Goal: Information Seeking & Learning: Learn about a topic

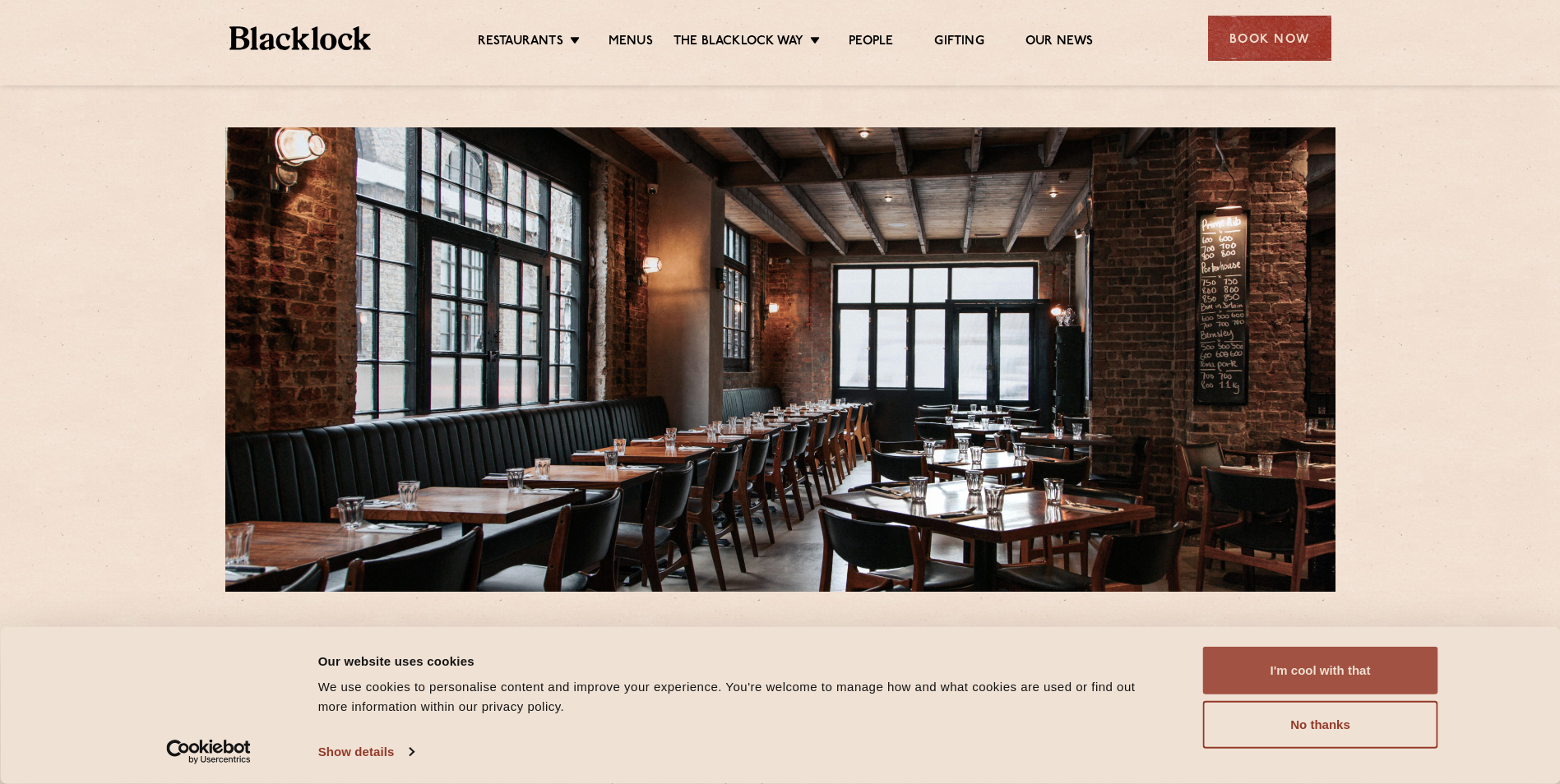
click at [1378, 675] on button "I'm cool with that" at bounding box center [1320, 671] width 235 height 48
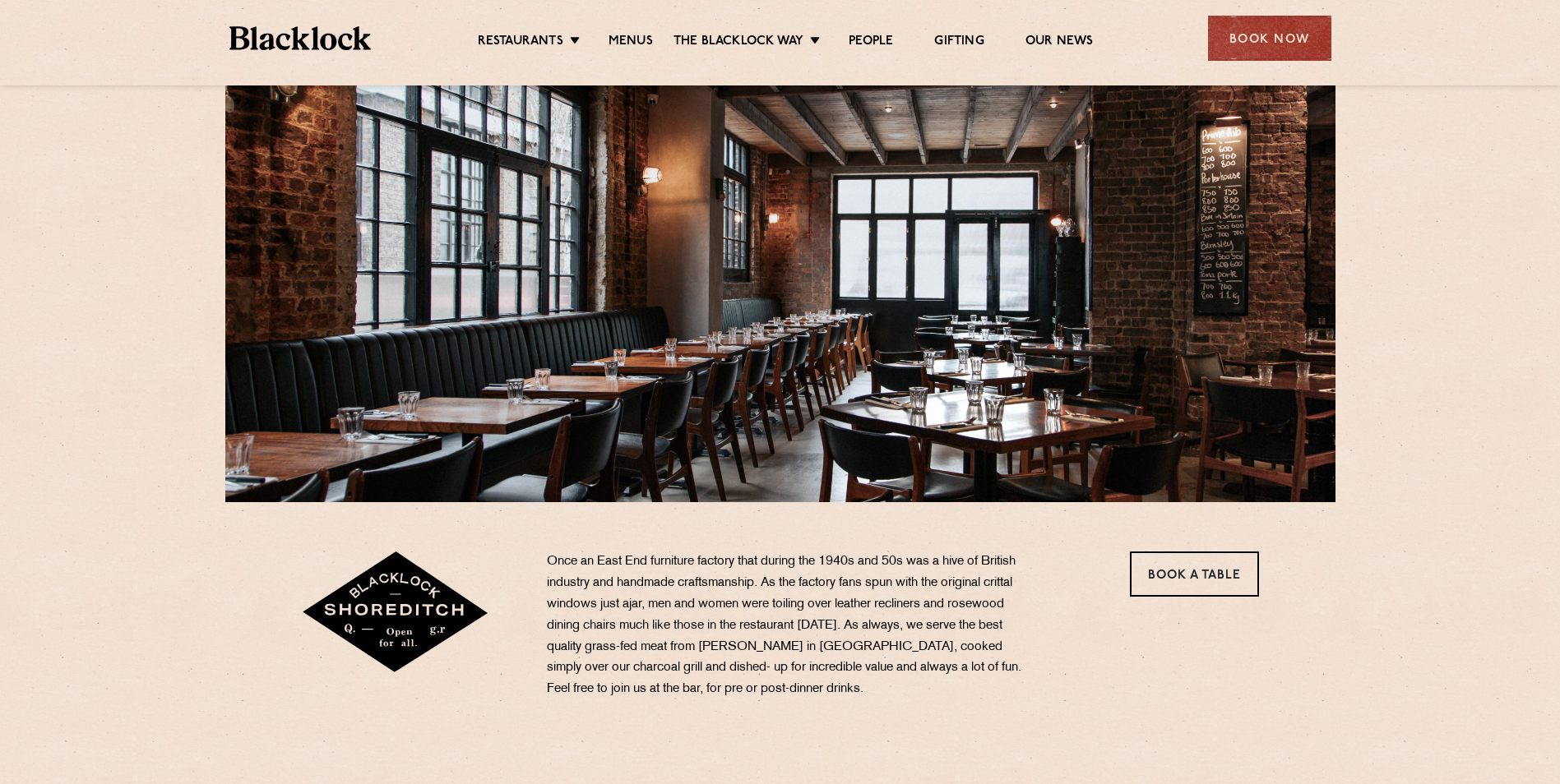
scroll to position [247, 0]
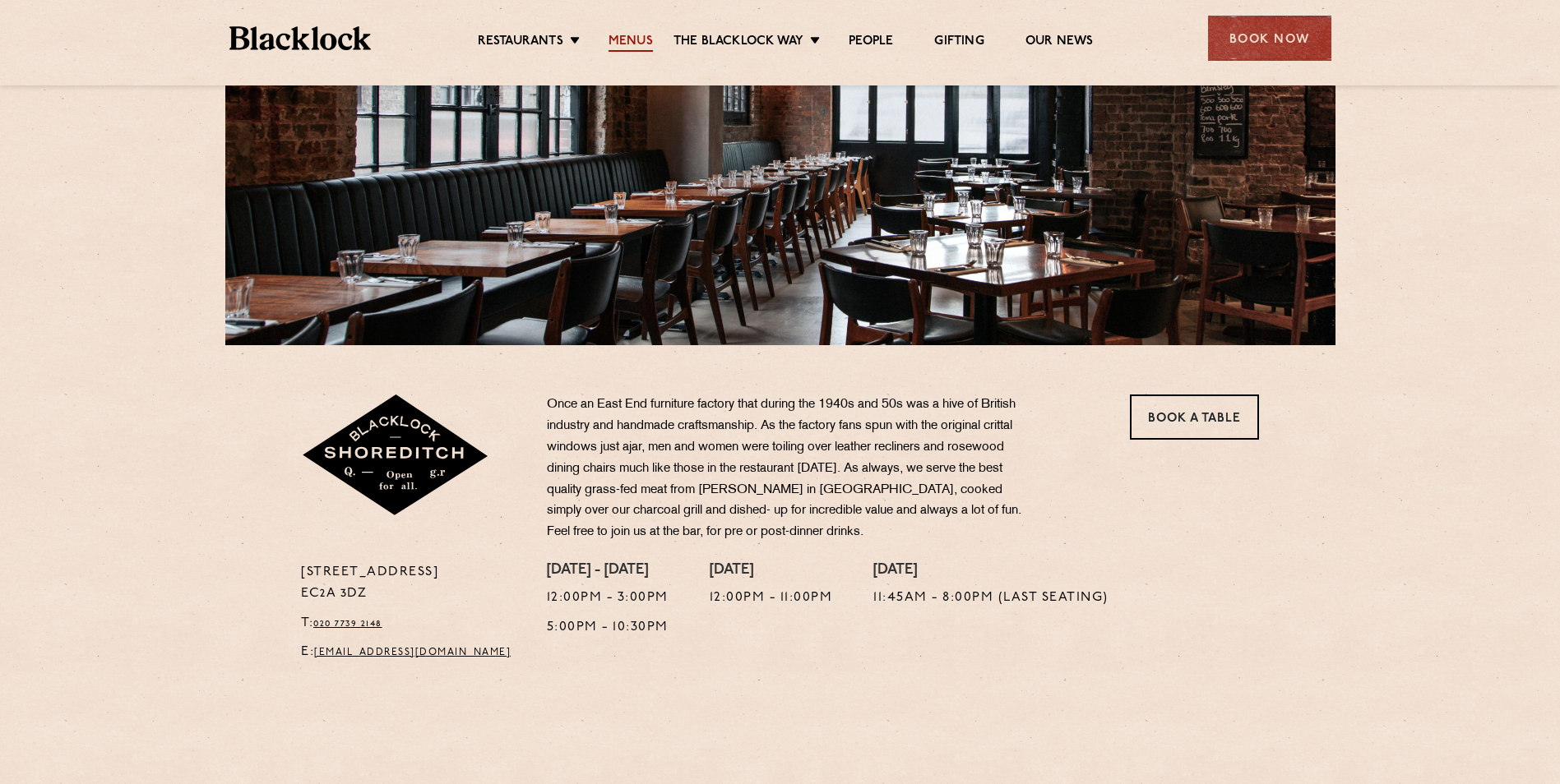
click at [644, 37] on link "Menus" at bounding box center [631, 43] width 44 height 18
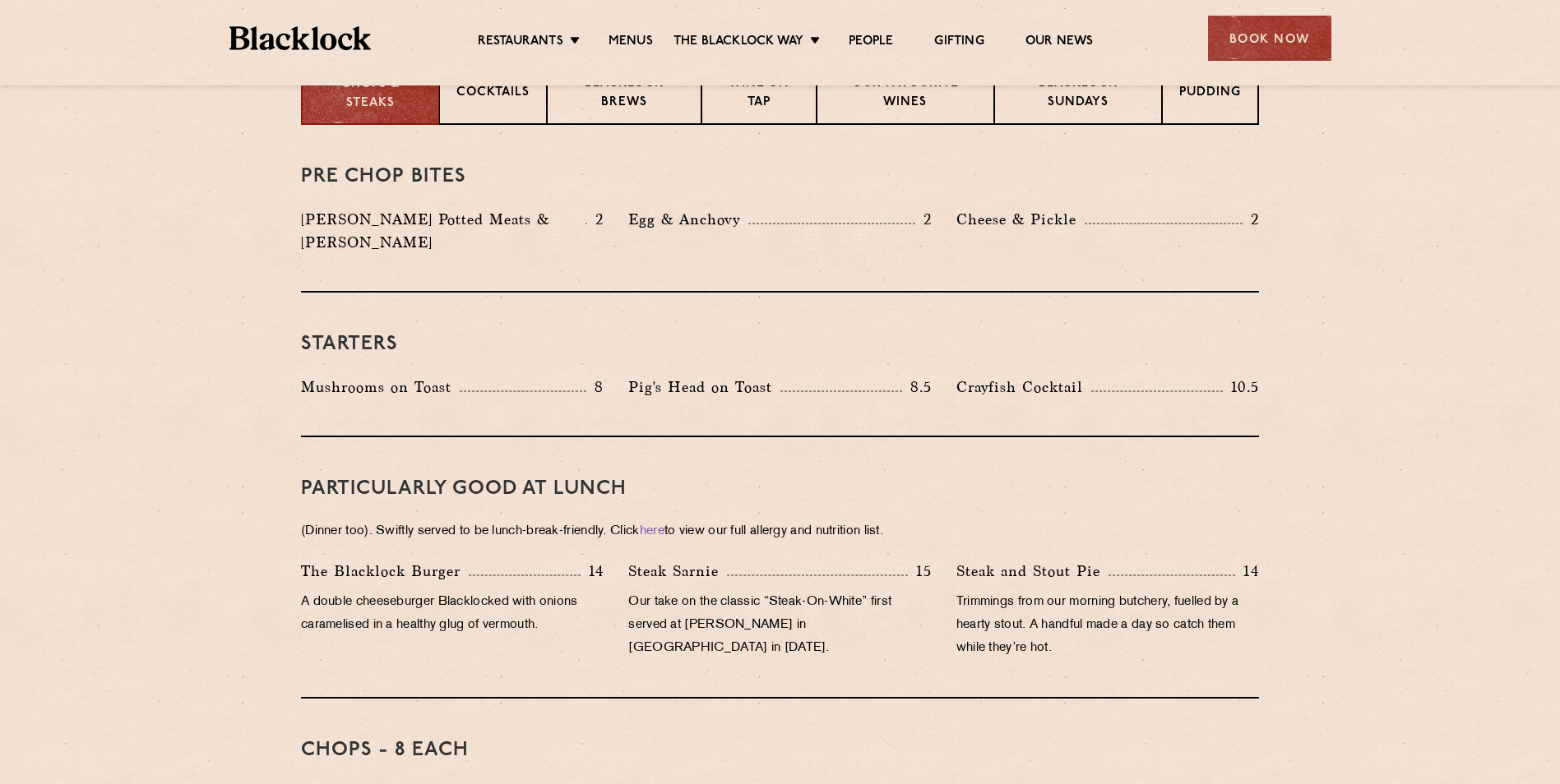
scroll to position [740, 0]
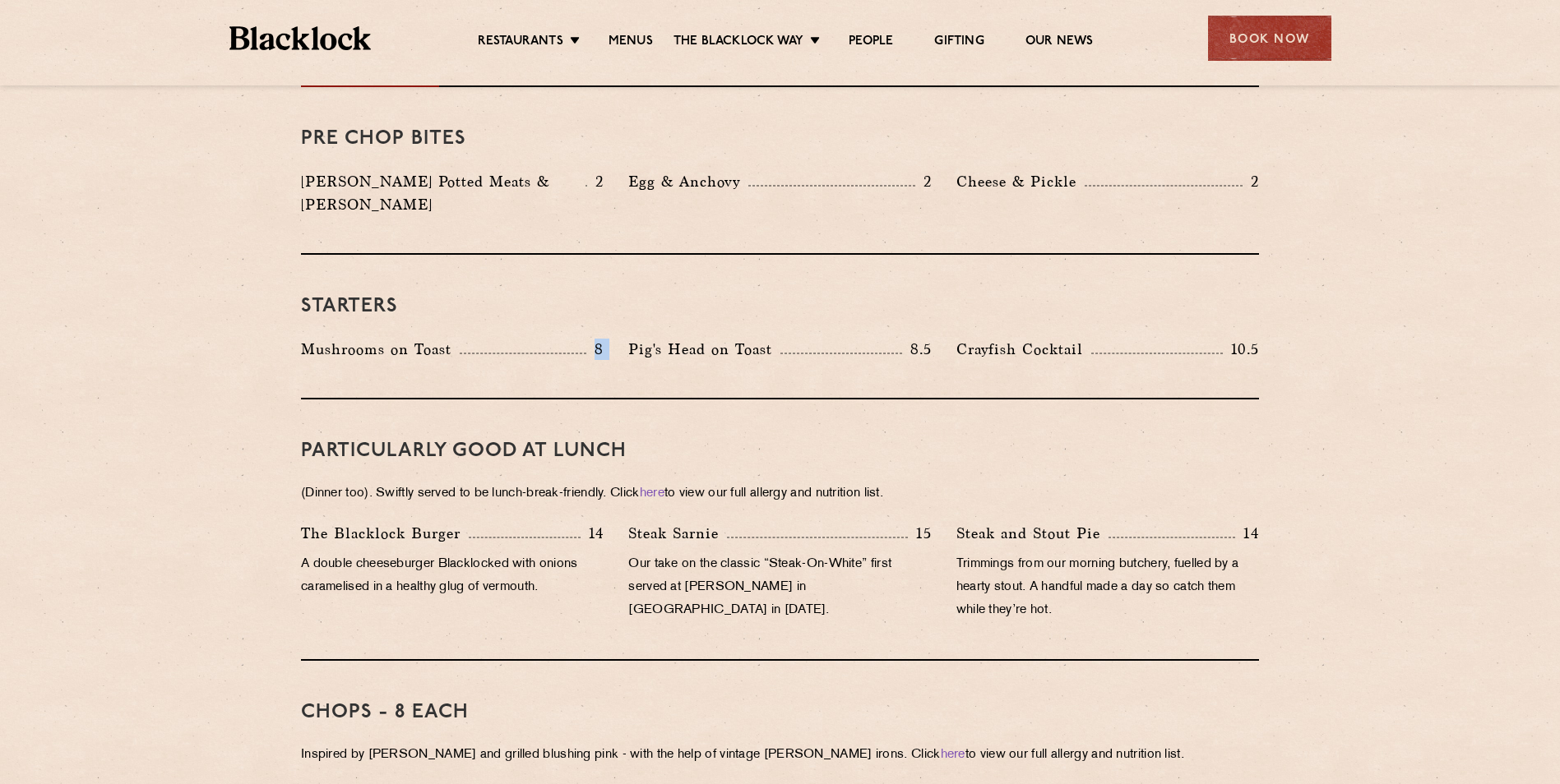
drag, startPoint x: 587, startPoint y: 323, endPoint x: 616, endPoint y: 324, distance: 29.0
click at [616, 338] on div "Mushrooms on Toast 8 Pig's Head on Toast 8.5 Crayfish Cocktail 10.5" at bounding box center [780, 353] width 982 height 31
click at [616, 338] on div "Pig's Head on Toast 8.5" at bounding box center [780, 353] width 328 height 31
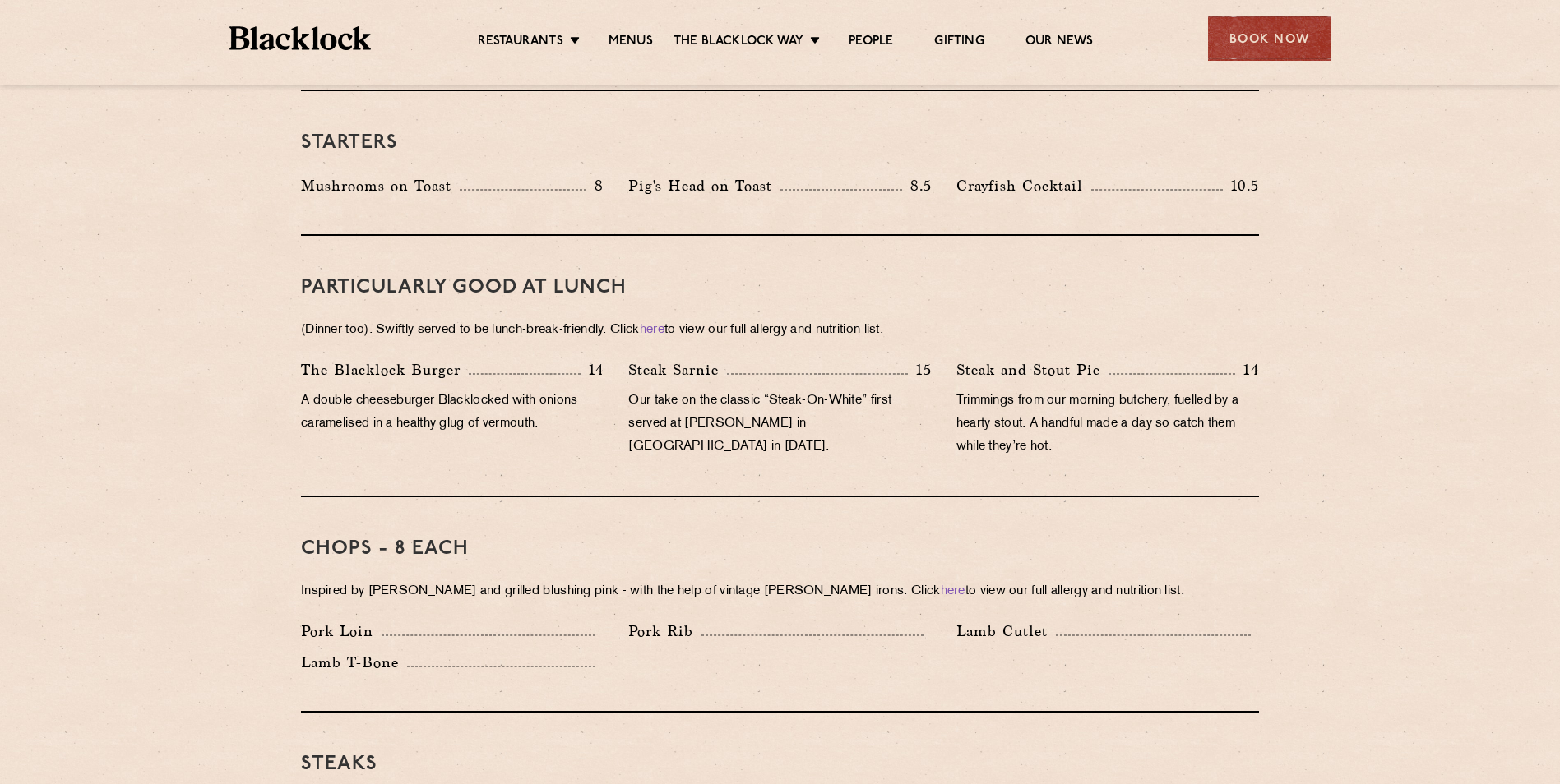
scroll to position [904, 0]
drag, startPoint x: 373, startPoint y: 526, endPoint x: 459, endPoint y: 524, distance: 86.0
click at [459, 537] on h3 "Chops - 8 each" at bounding box center [780, 547] width 958 height 21
drag, startPoint x: 459, startPoint y: 524, endPoint x: 541, endPoint y: 541, distance: 83.7
click at [541, 541] on div "Chops - 8 each Inspired by Joe Beef and grilled blushing pink - with the help o…" at bounding box center [780, 604] width 958 height 216
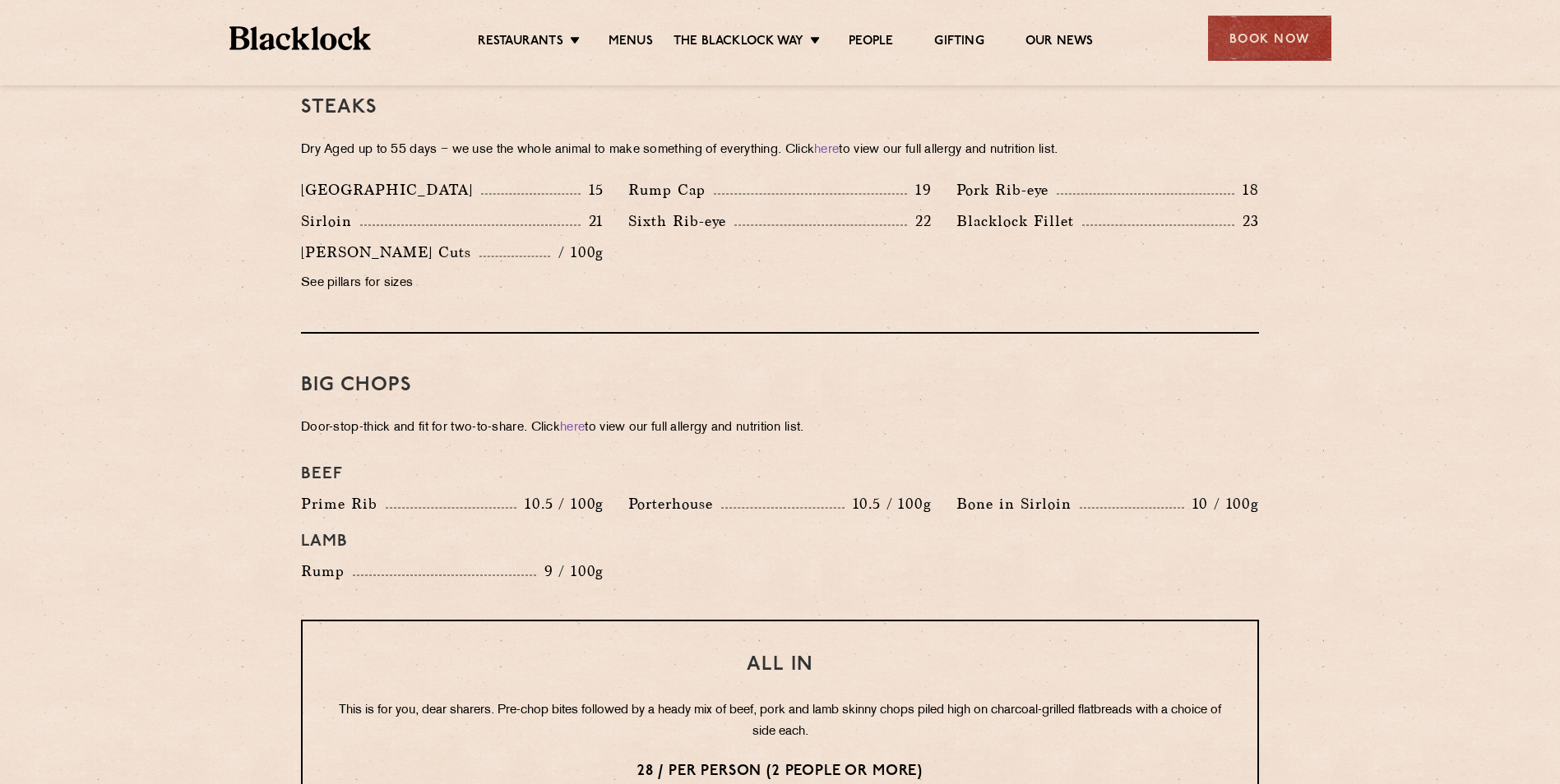
scroll to position [1562, 0]
drag, startPoint x: 871, startPoint y: 473, endPoint x: 844, endPoint y: 473, distance: 27.0
click at [844, 490] on div "Porterhouse 10.5 / 100g" at bounding box center [780, 501] width 303 height 23
click at [848, 491] on p "10.5 / 100g" at bounding box center [887, 501] width 87 height 21
click at [852, 491] on p "10.5 / 100g" at bounding box center [887, 501] width 87 height 21
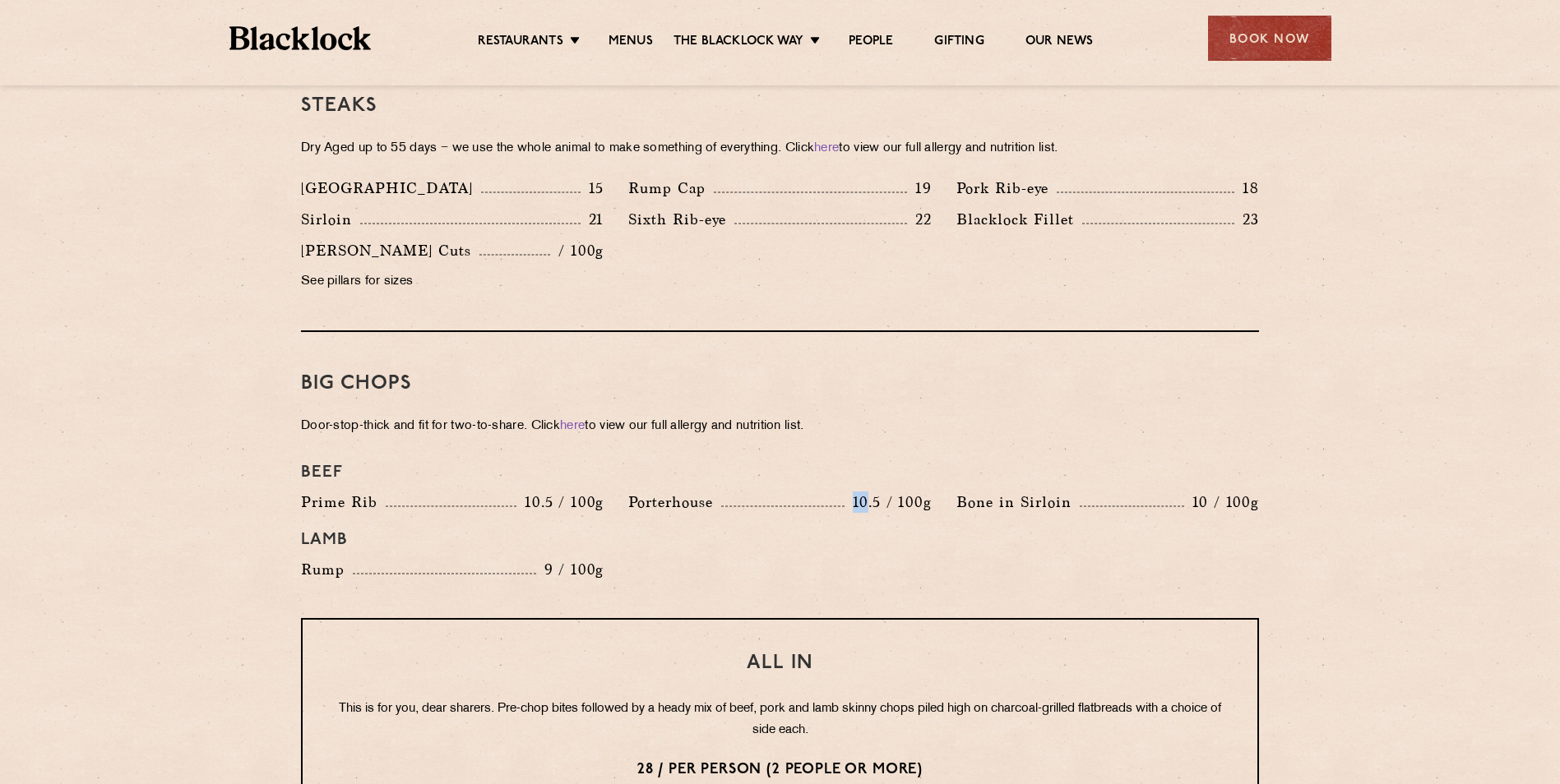
click at [855, 491] on p "10.5 / 100g" at bounding box center [887, 501] width 87 height 21
drag, startPoint x: 855, startPoint y: 477, endPoint x: 924, endPoint y: 481, distance: 69.1
click at [924, 491] on p "10.5 / 100g" at bounding box center [887, 501] width 87 height 21
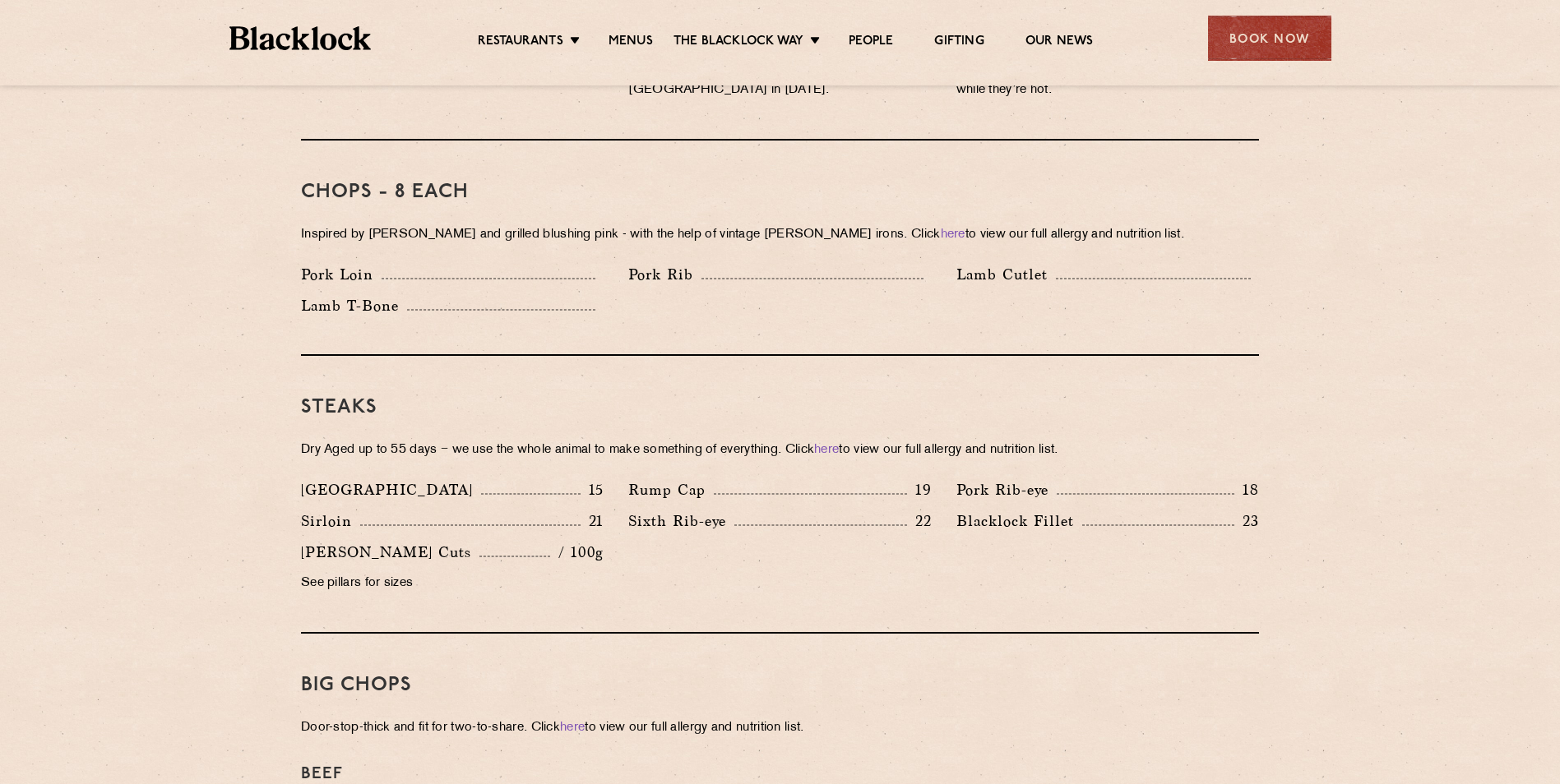
scroll to position [1397, 0]
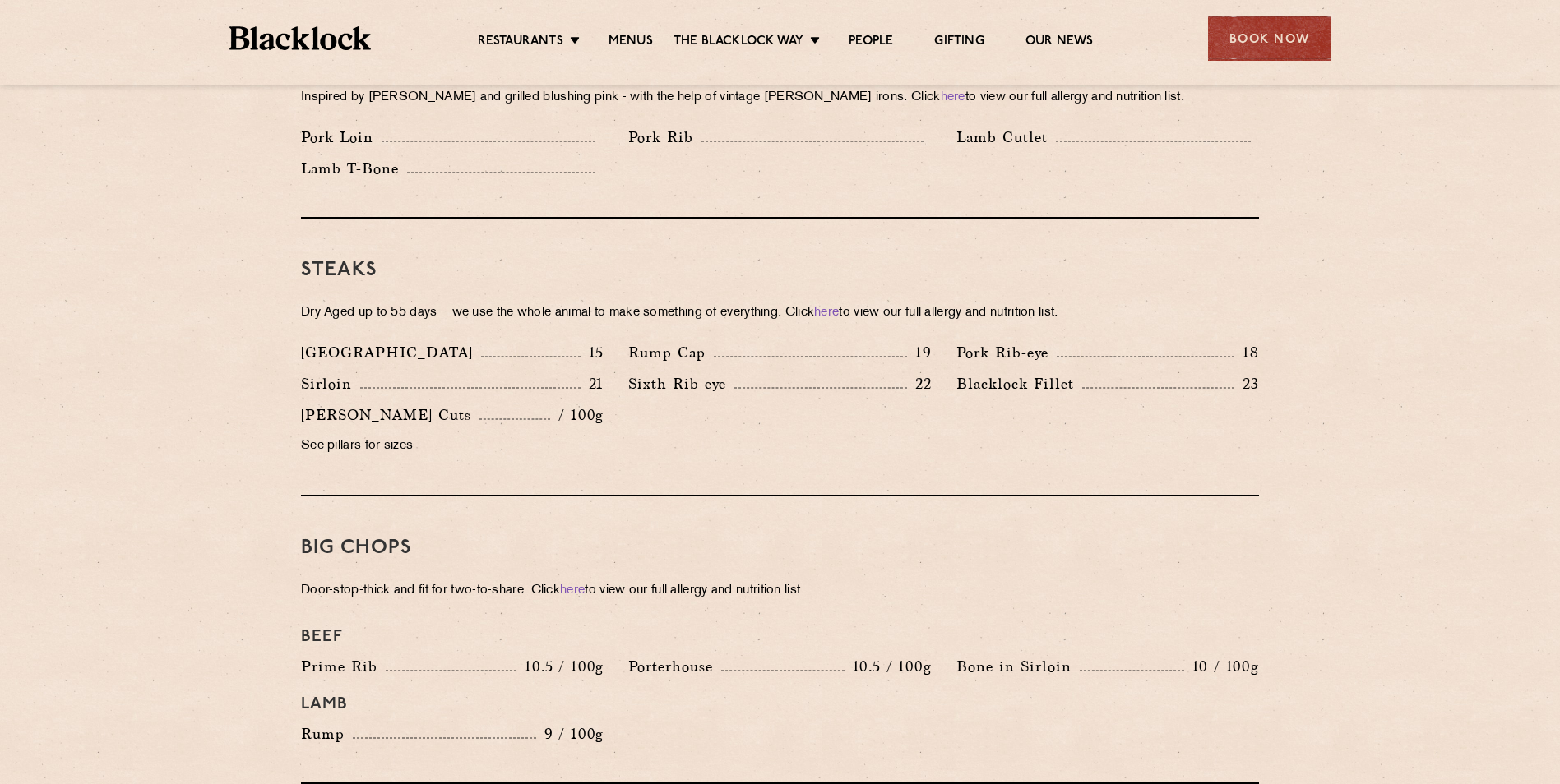
click at [912, 378] on div "Sixth Rib-eye 22" at bounding box center [780, 388] width 328 height 31
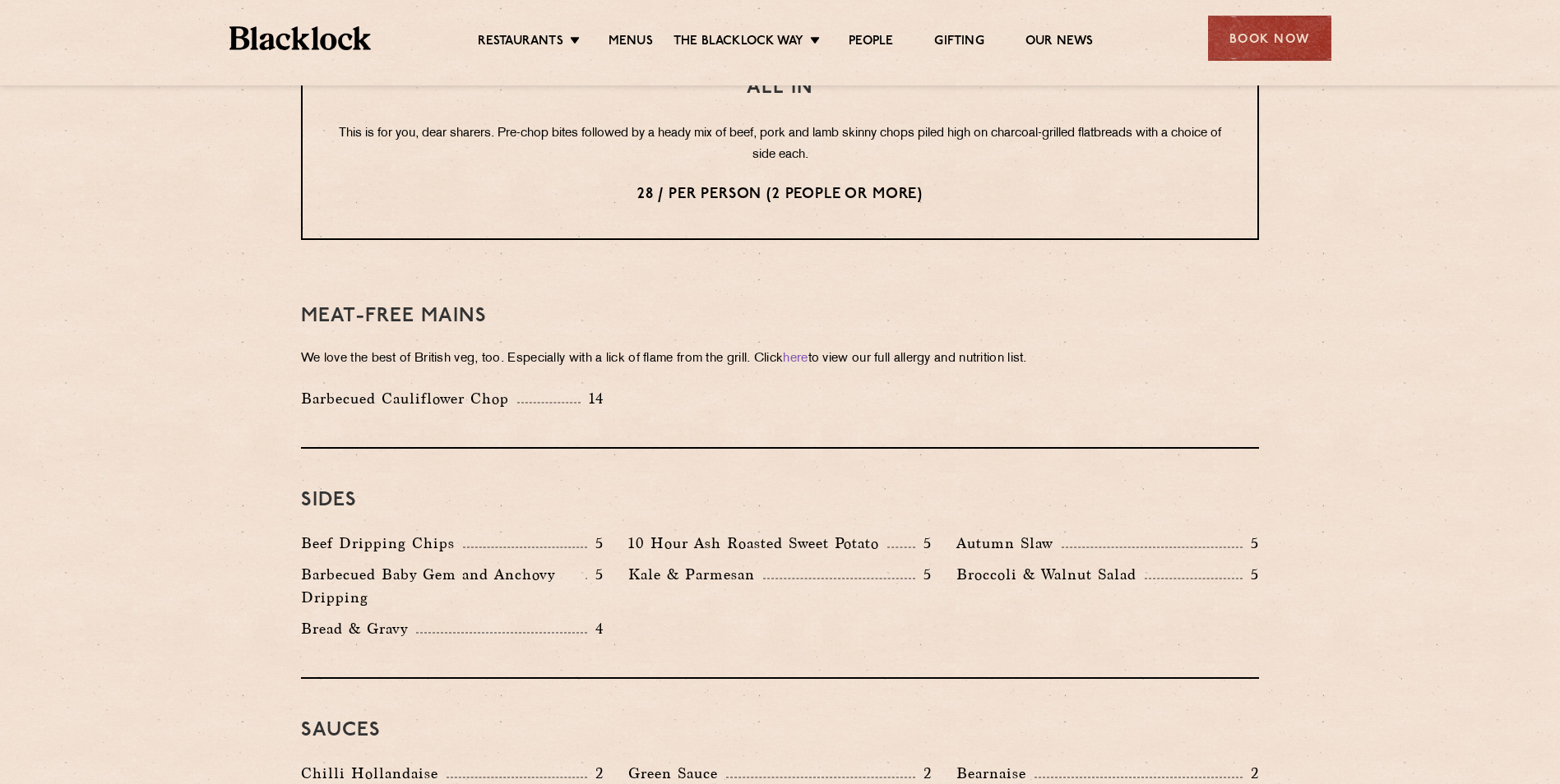
scroll to position [2219, 0]
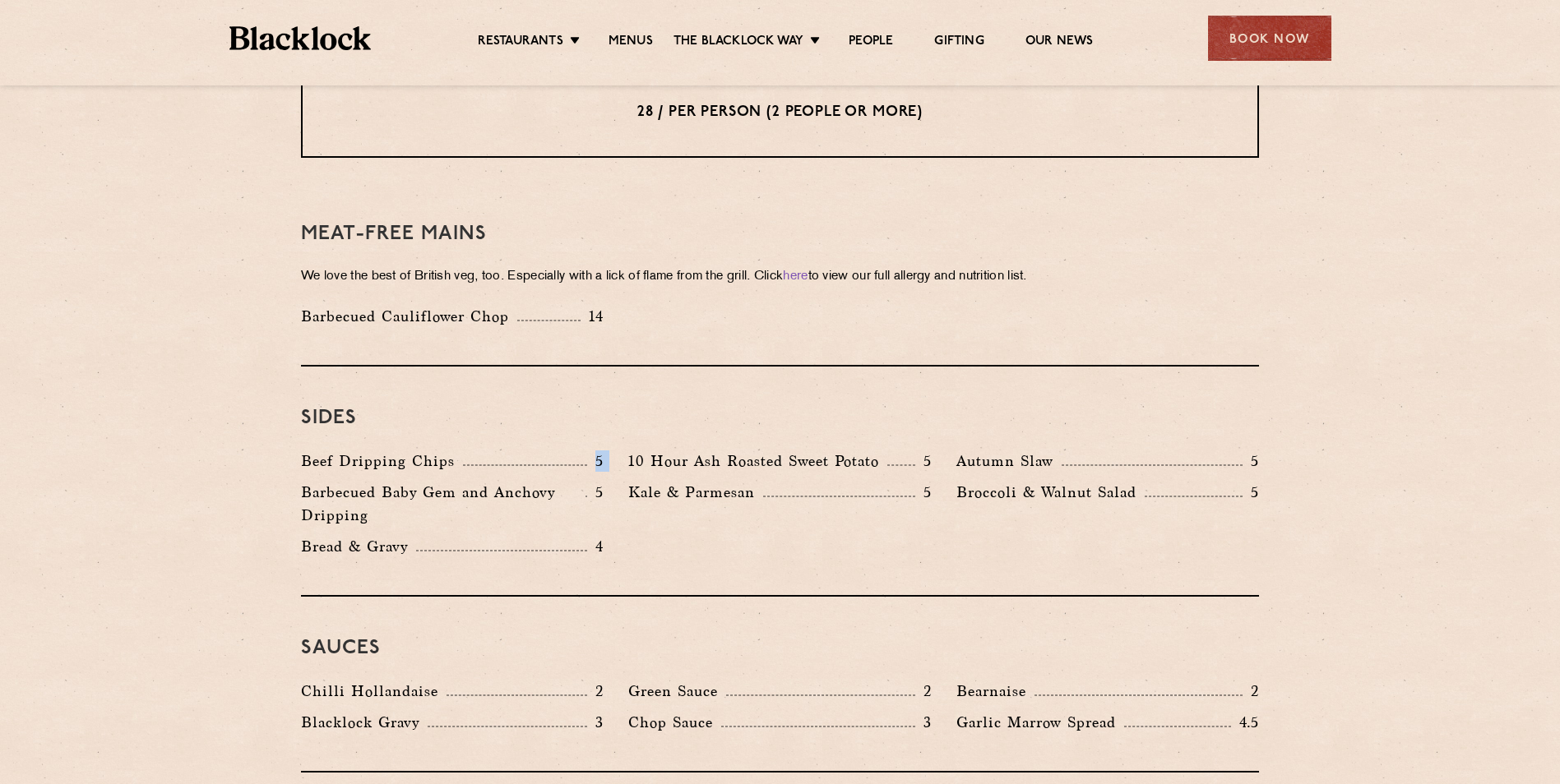
drag, startPoint x: 500, startPoint y: 429, endPoint x: 625, endPoint y: 447, distance: 126.3
click at [625, 449] on div "Beef Dripping Chips 5 10 Hour Ash Roasted Sweet Potato 5 Autumn Slaw 5 Barbecue…" at bounding box center [780, 507] width 982 height 117
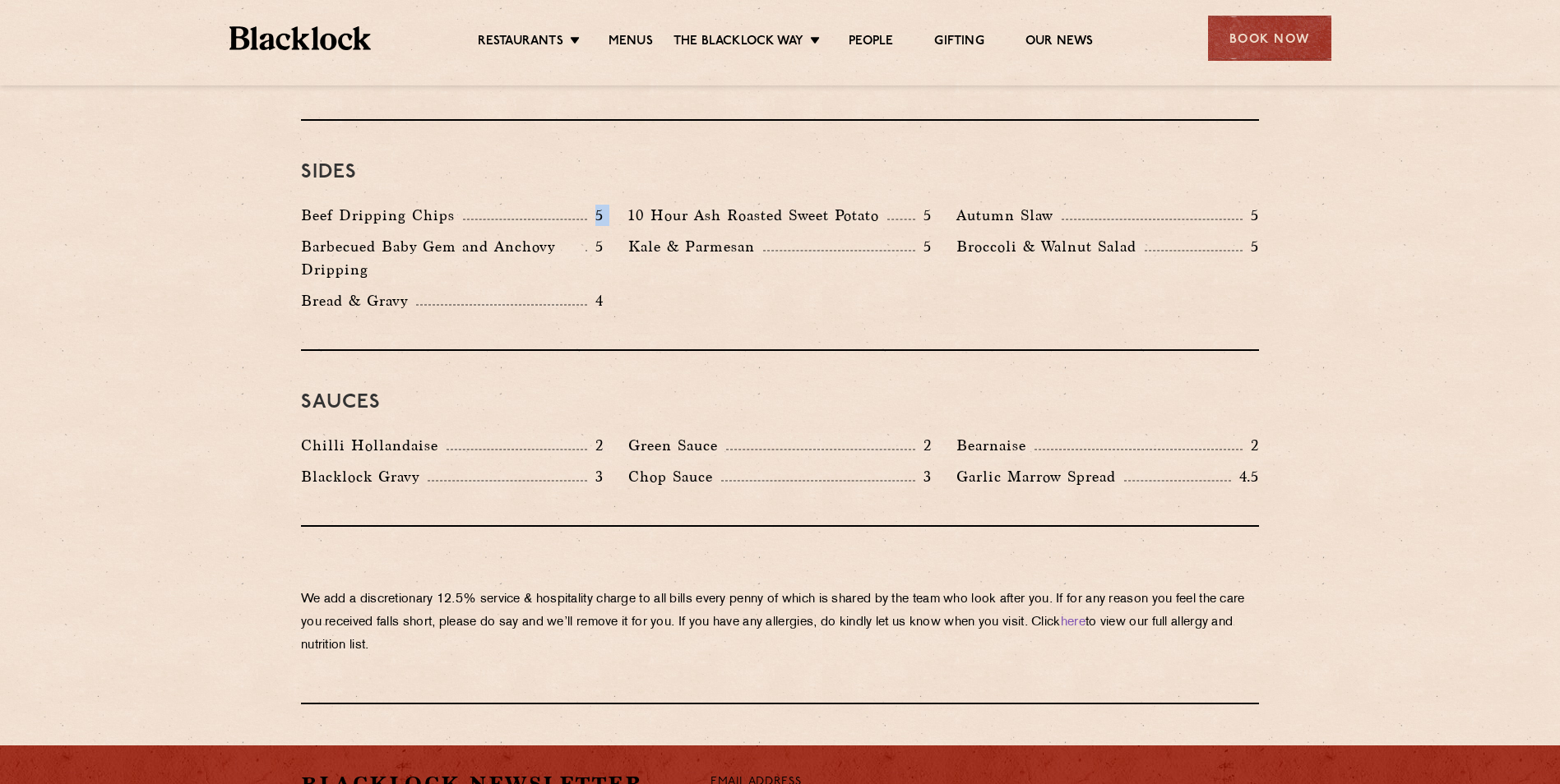
scroll to position [2466, 0]
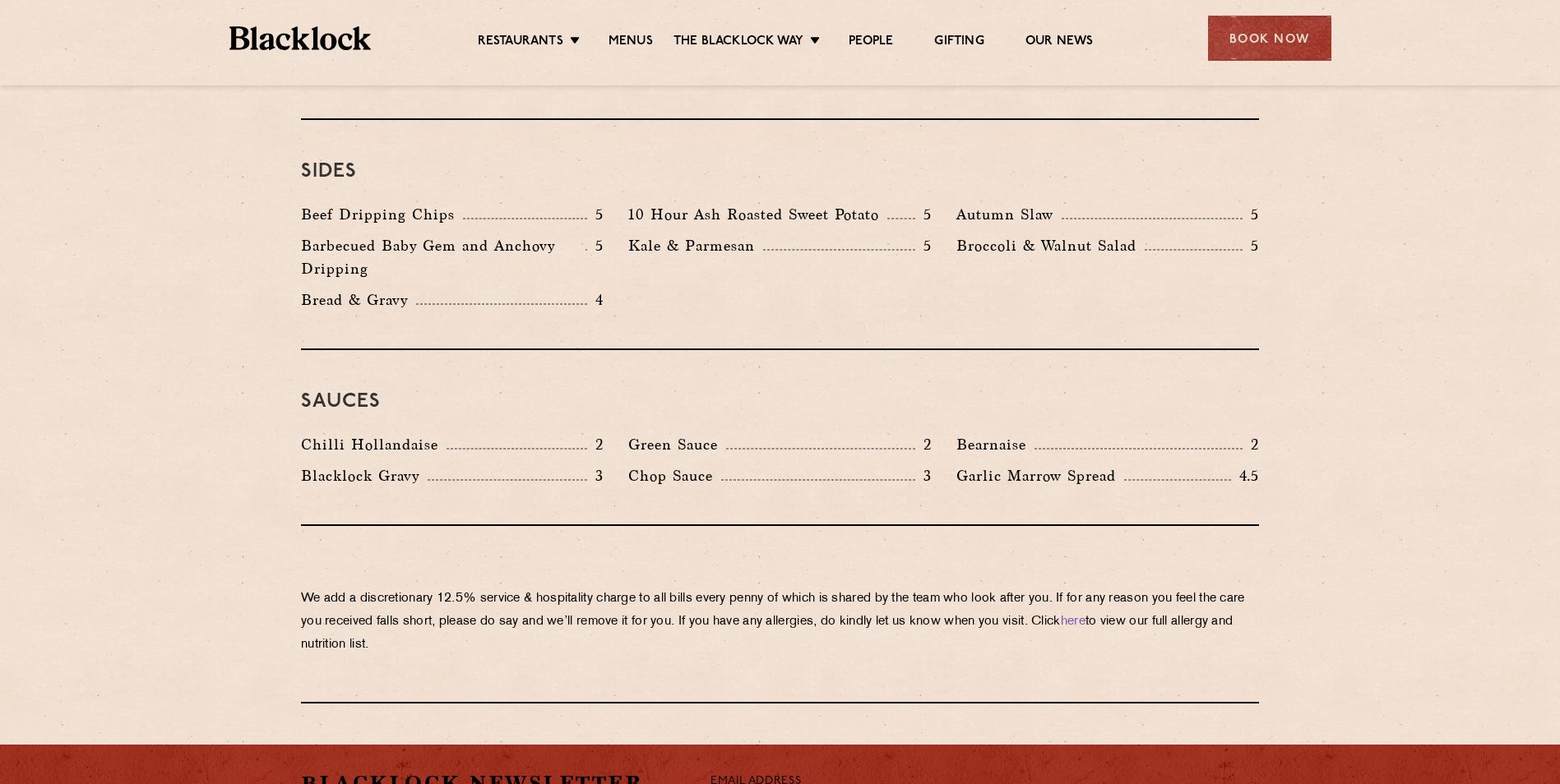
click at [602, 465] on p "3" at bounding box center [596, 475] width 16 height 21
drag, startPoint x: 583, startPoint y: 448, endPoint x: 642, endPoint y: 457, distance: 59.7
click at [642, 457] on div "Chilli Hollandaise 2 Green Sauce 2 Bearnaise 2 Blacklock Gravy 3 Chop Sauce 3 G…" at bounding box center [780, 464] width 982 height 63
click at [642, 464] on p "Chop Sauce" at bounding box center [675, 475] width 93 height 23
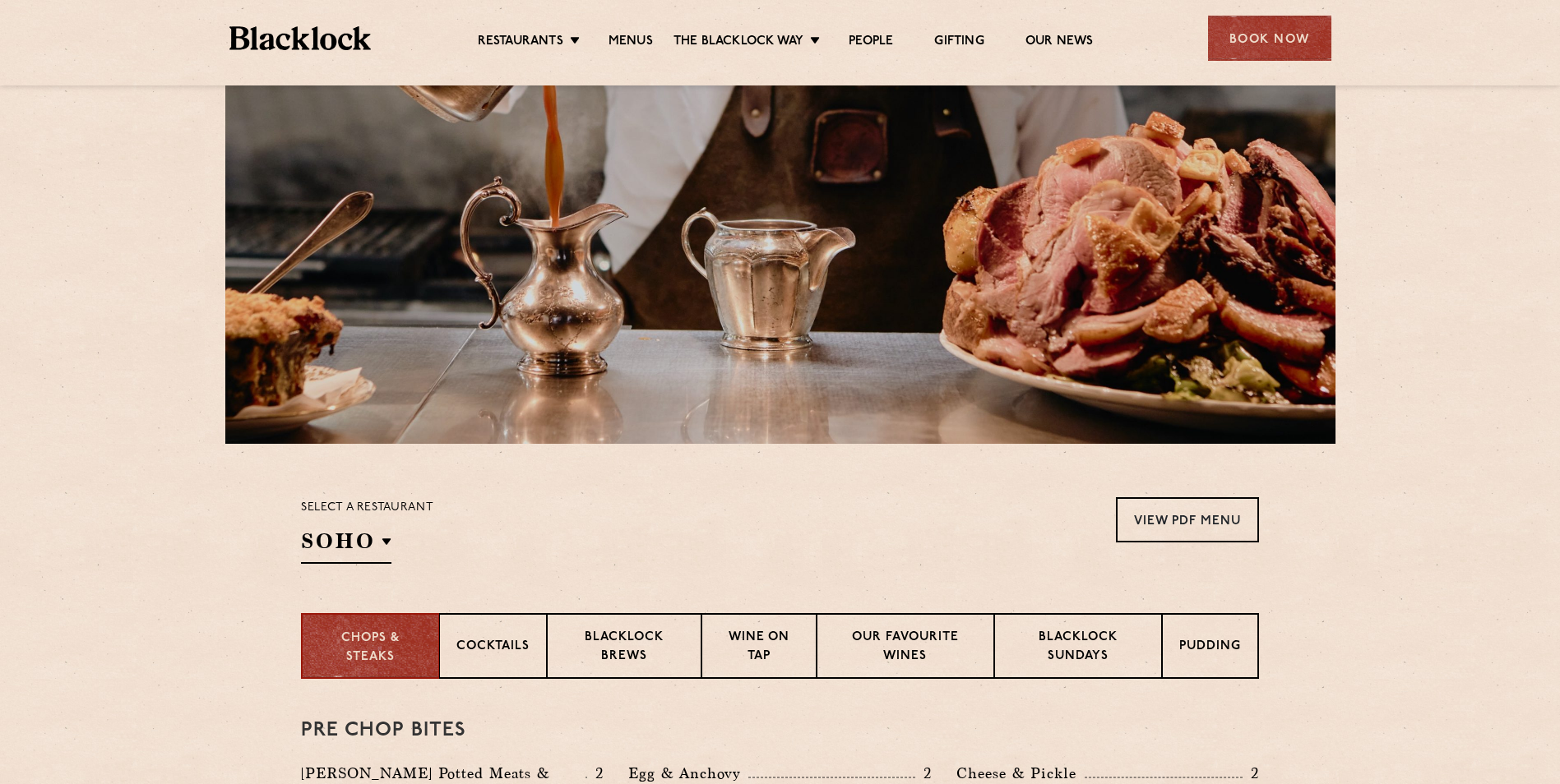
scroll to position [0, 0]
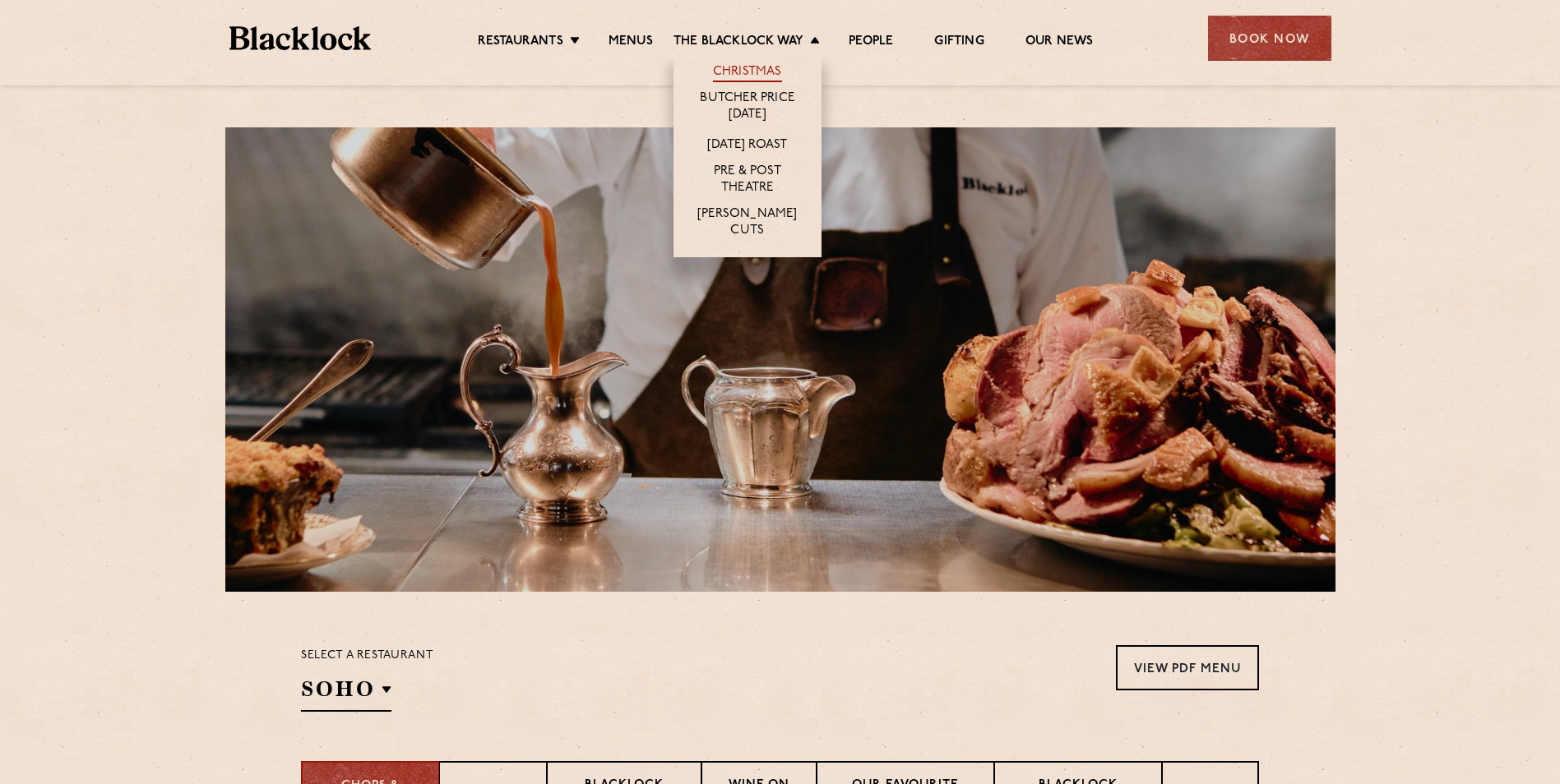
click at [764, 67] on link "Christmas" at bounding box center [748, 73] width 69 height 18
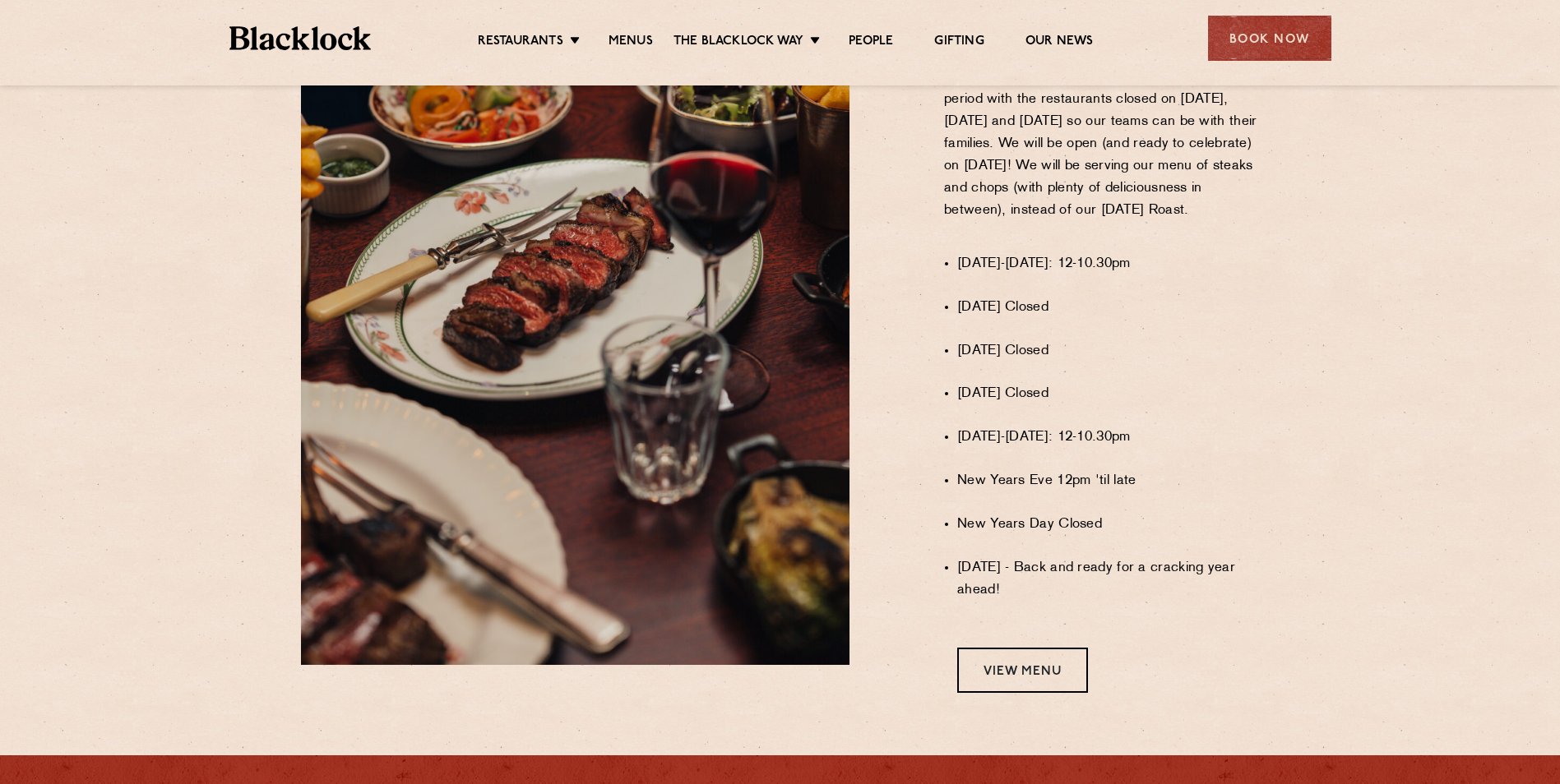
scroll to position [1400, 0]
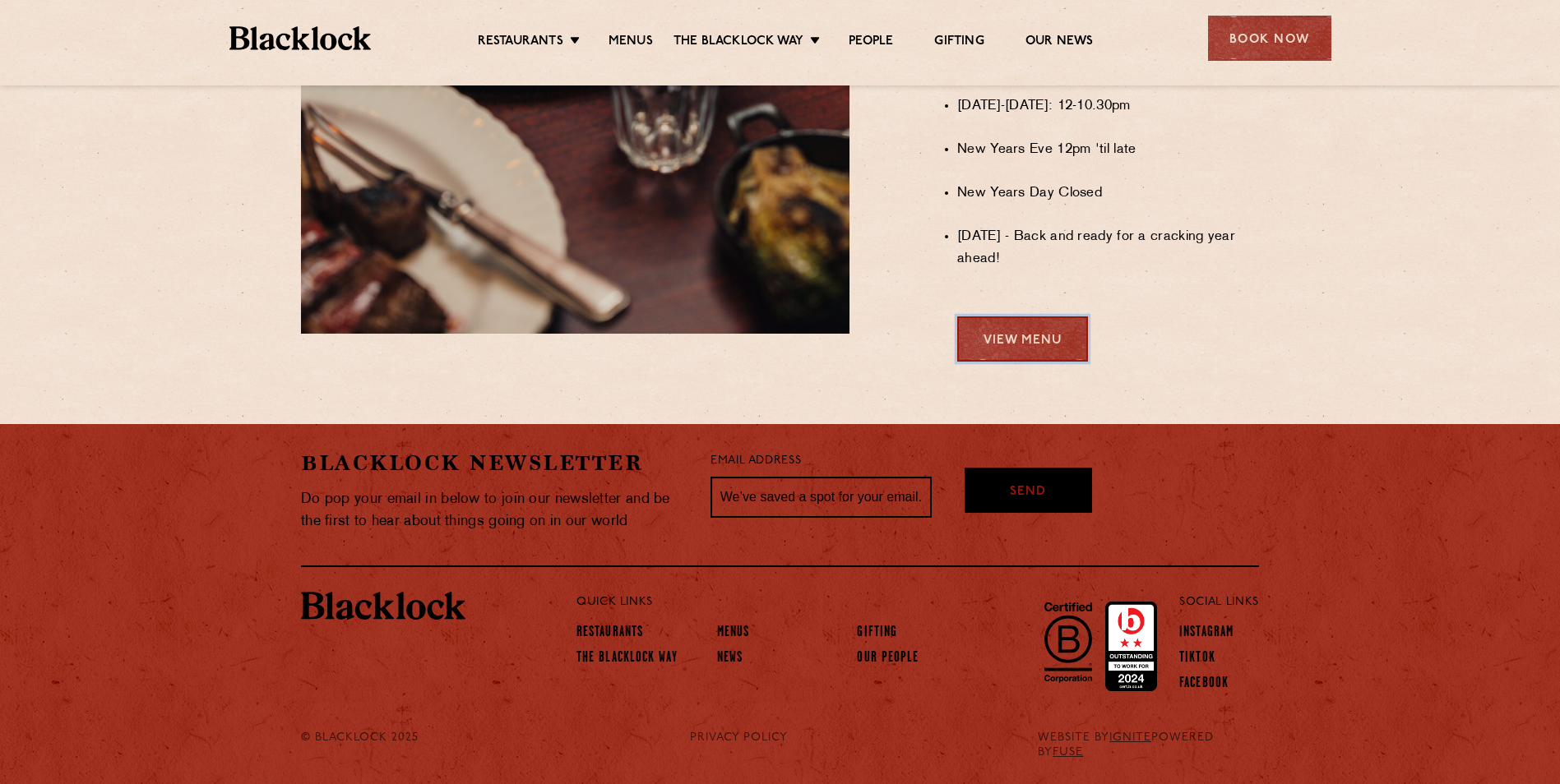
click at [1015, 343] on link "View Menu" at bounding box center [1022, 339] width 131 height 45
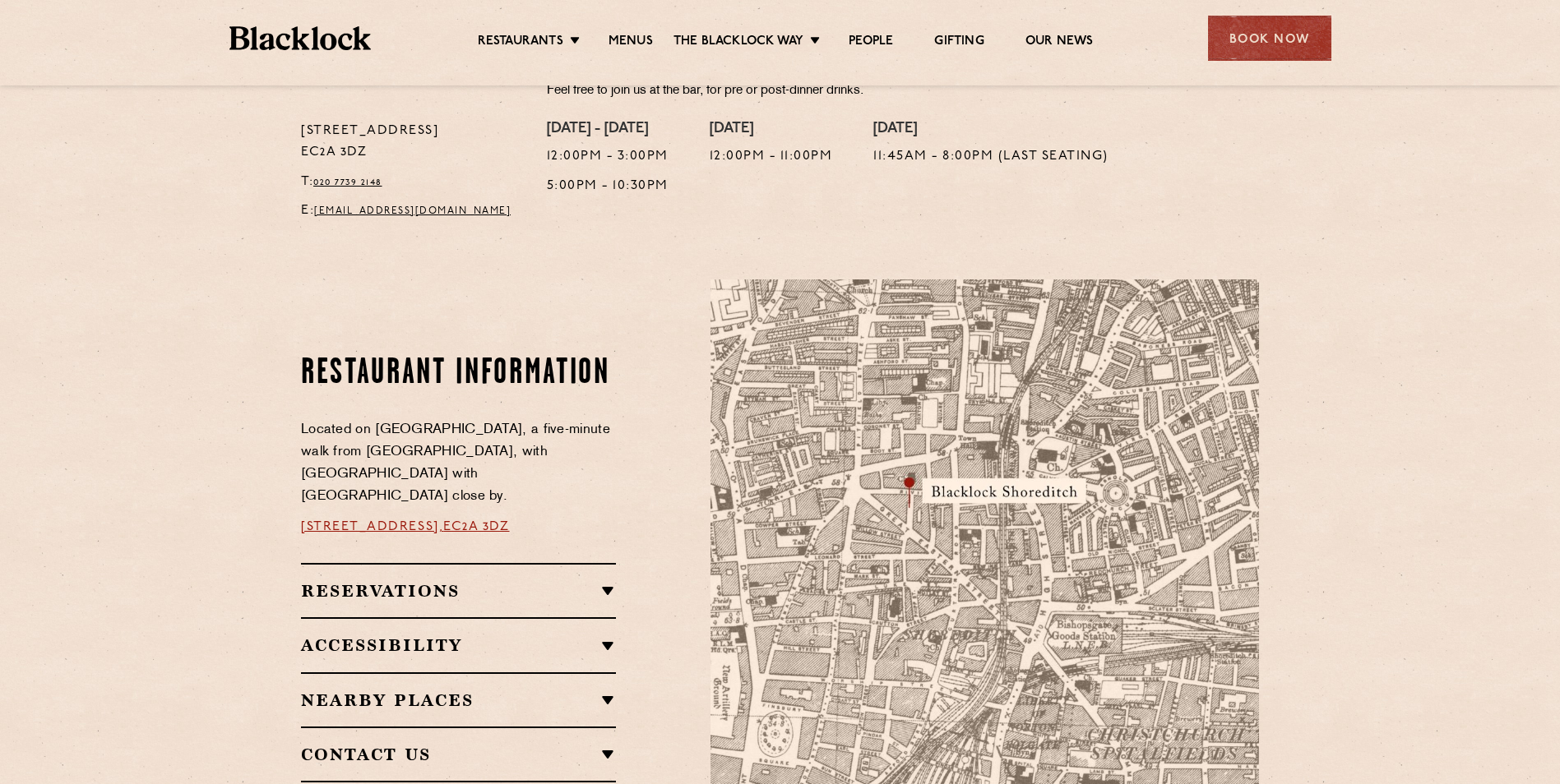
scroll to position [904, 0]
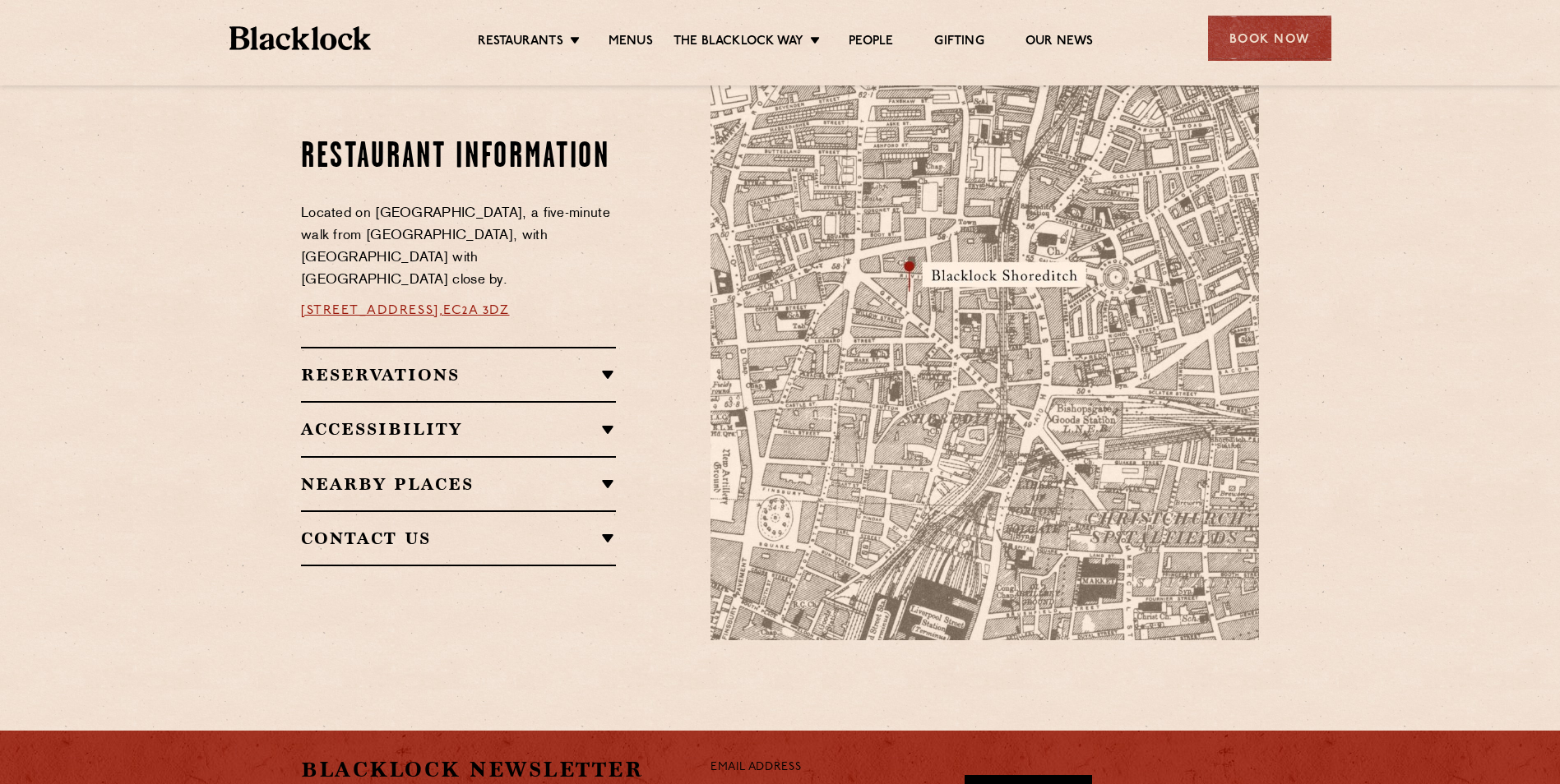
drag, startPoint x: 573, startPoint y: 300, endPoint x: 277, endPoint y: 302, distance: 296.0
click at [277, 302] on section "Restaurant Information Located on [GEOGRAPHIC_DATA], a five-minute walk from [G…" at bounding box center [780, 352] width 1560 height 675
copy p "28-30 Rivington Street, EC2A 3DZ"
